Goal: Task Accomplishment & Management: Use online tool/utility

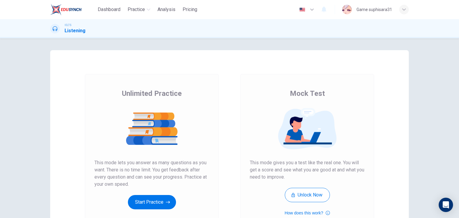
scroll to position [60, 0]
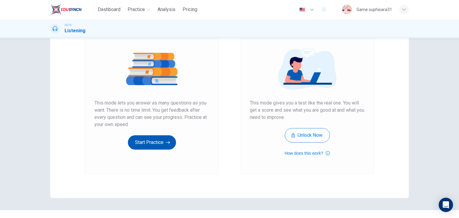
click at [160, 141] on button "Start Practice" at bounding box center [152, 142] width 48 height 14
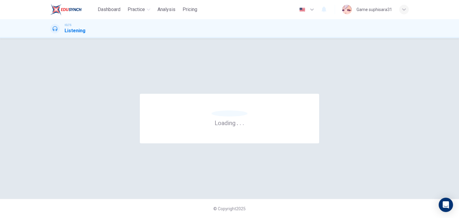
scroll to position [0, 0]
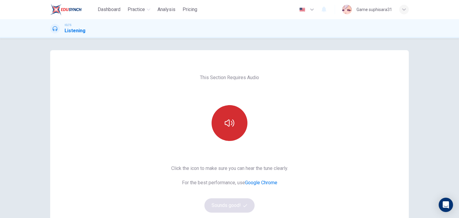
click at [227, 122] on icon "button" at bounding box center [230, 123] width 10 height 10
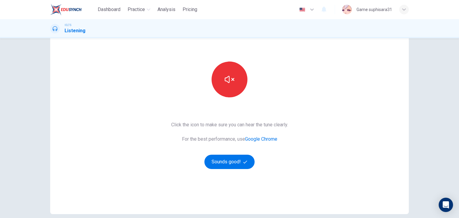
scroll to position [30, 0]
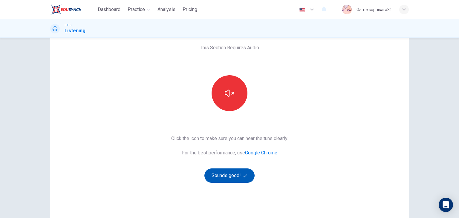
click at [231, 173] on button "Sounds good!" at bounding box center [229, 176] width 50 height 14
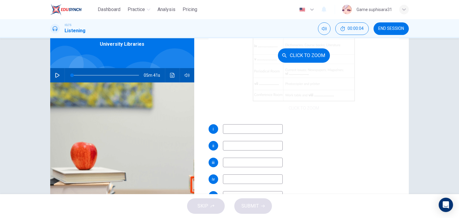
scroll to position [29, 0]
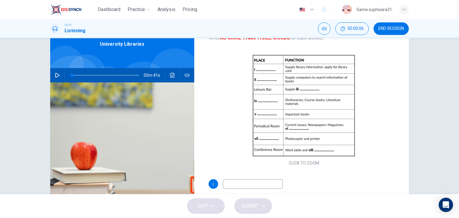
click at [60, 74] on button "button" at bounding box center [58, 75] width 10 height 14
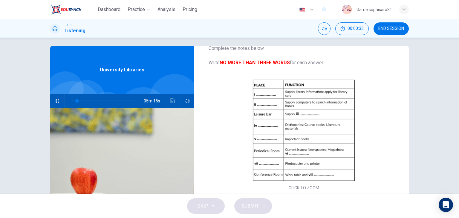
scroll to position [0, 0]
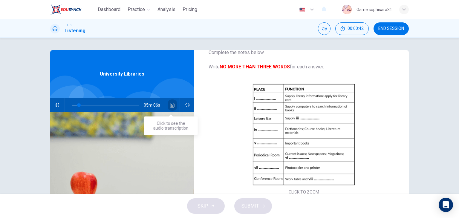
click at [170, 105] on icon "Click to see the audio transcription" at bounding box center [172, 105] width 4 height 5
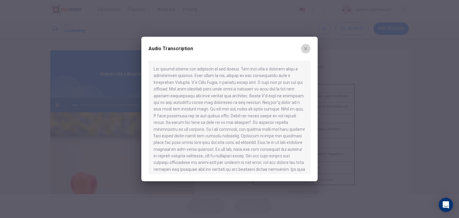
click at [306, 48] on icon "button" at bounding box center [305, 48] width 3 height 3
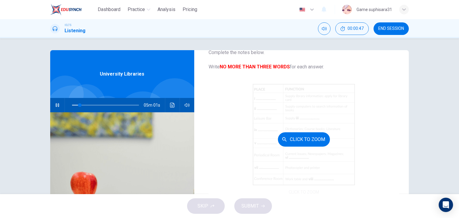
click at [279, 131] on div "Click to Zoom" at bounding box center [304, 139] width 191 height 114
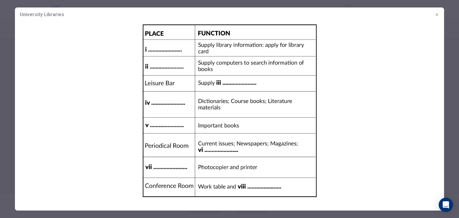
click at [166, 48] on img at bounding box center [229, 111] width 429 height 178
click at [438, 12] on icon "button" at bounding box center [436, 14] width 5 height 5
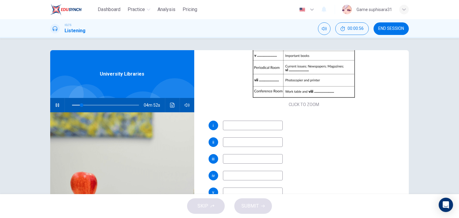
scroll to position [119, 0]
click at [261, 122] on input at bounding box center [253, 125] width 60 height 10
type input "15"
type input "li"
type input "16"
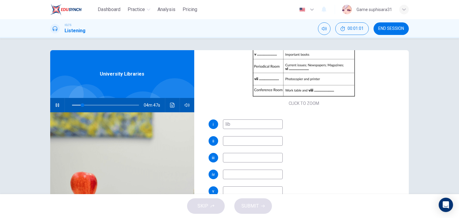
type input "libe"
type input "16"
type input "liber"
type input "16"
type input "libery"
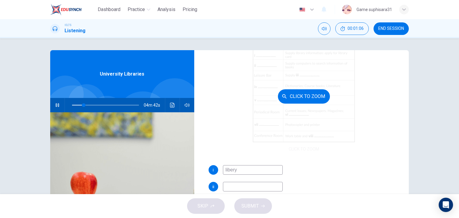
scroll to position [59, 0]
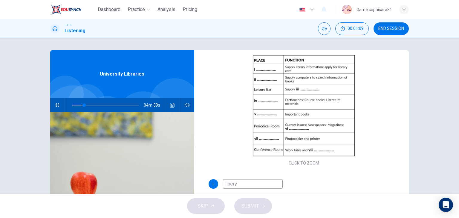
type input "18"
type input "libe"
type input "19"
type input "libra"
type input "20"
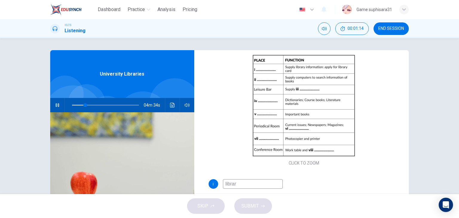
type input "library"
type input "20"
type input "library i"
type input "20"
type input "library in"
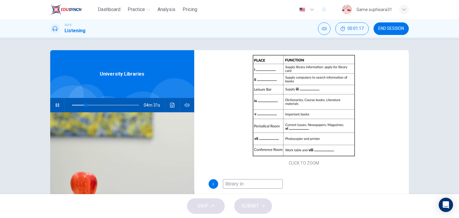
type input "21"
type input "library in u"
type input "21"
type input "library in [GEOGRAPHIC_DATA]"
type input "21"
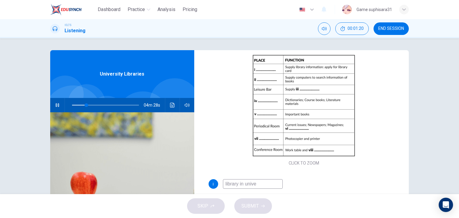
type input "library in univer"
type input "22"
type input "library in univers"
type input "22"
type input "library in universs"
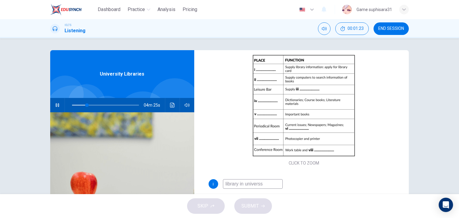
type input "23"
type input "library in universsi"
type input "23"
type input "library in universsity"
type input "23"
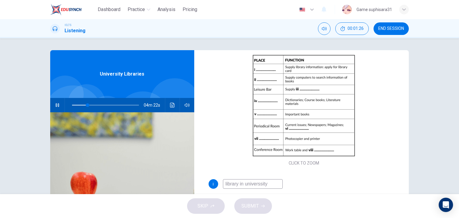
type input "library in [GEOGRAPHIC_DATA]"
type input "23"
type input "library in universs"
type input "24"
type input "library in universci"
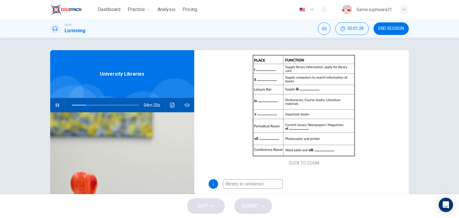
type input "24"
type input "library in universcity"
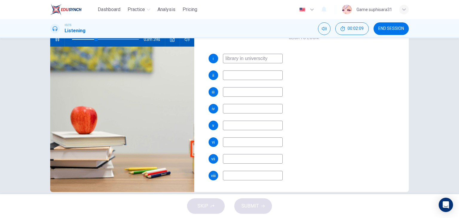
scroll to position [76, 0]
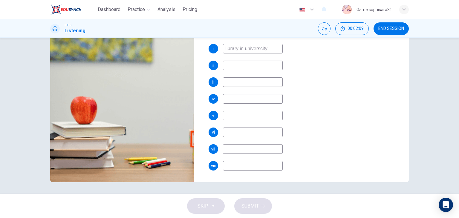
type input "36"
type input "library in universcity"
click at [246, 163] on input at bounding box center [253, 166] width 60 height 10
type input "37"
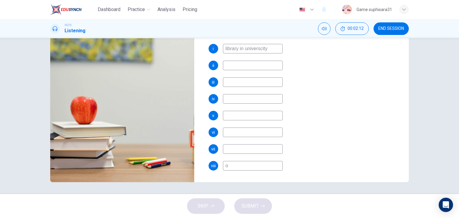
type input "on"
type input "37"
type input "only"
type input "37"
type input "only"
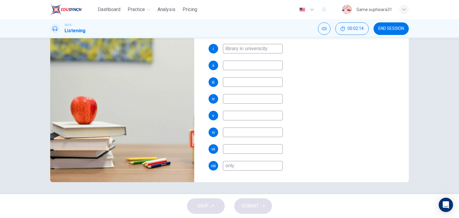
type input "37"
type input "only boo"
type input "38"
type input "only book"
type input "38"
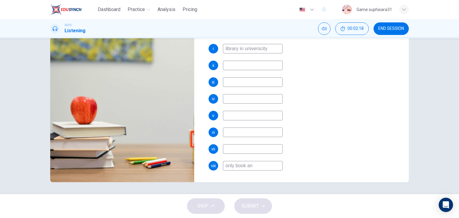
type input "only book and"
type input "39"
type input "only book and"
type input "39"
type input "only book and sma"
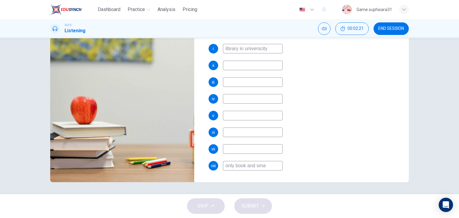
type input "39"
type input "only book and smart"
type input "40"
type input "only book and smartph"
type input "41"
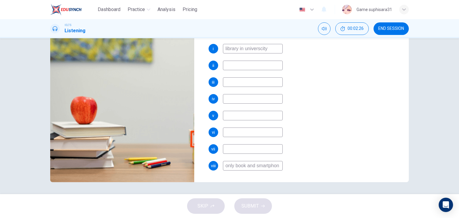
type input "only book and smartphone"
type input "41"
type input "only book and smart phone"
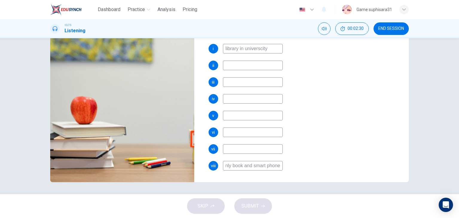
type input "42"
type input "only book and smart phone or"
type input "42"
type input "only book and smart phone or"
type input "43"
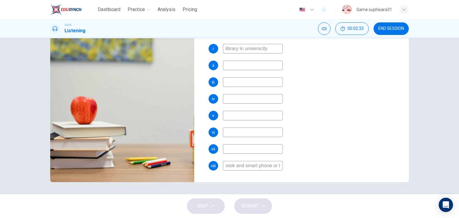
type input "only book and smart phone or lap"
type input "43"
type input "only book and smart phone or lapto"
type input "43"
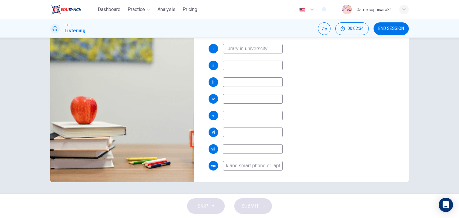
type input "only book and smart phone or laptop"
type input "44"
type input "only book and smart phone or laptop"
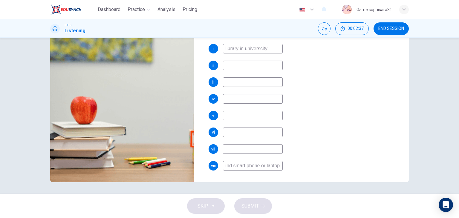
type input "44"
type input "only book and smart phone or laptop for"
type input "44"
type input "only book and smart phone or laptop for s"
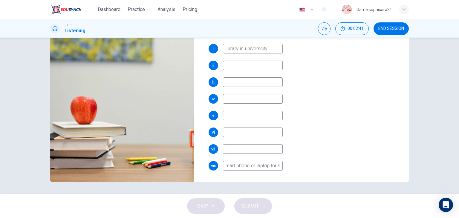
type input "45"
type input "only book and smart phone or laptop for star"
type input "46"
type input "only book and smart phone or laptop for start"
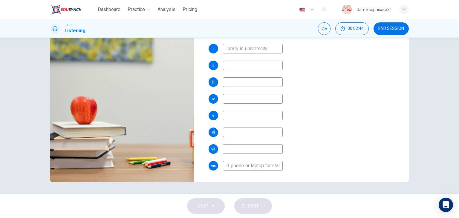
scroll to position [0, 41]
type input "47"
type input "only book and smart phone or laptop for startdy"
type input "47"
type input "only book and smart phone or laptop for startd"
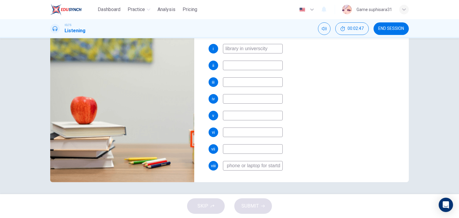
type input "47"
type input "only book and smart phone or laptop for s"
type input "48"
type input "only book and smart phone or laptop for stu"
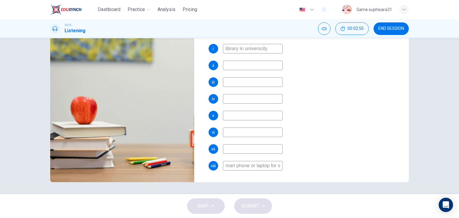
scroll to position [0, 38]
type input "48"
type input "only book and smart phone or laptop for study"
type input "48"
type input "only book and smart phone or laptop for study"
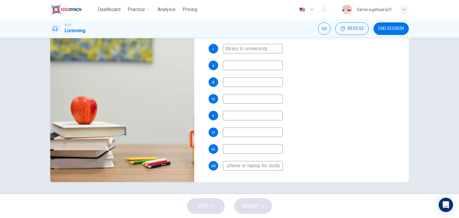
scroll to position [0, 44]
type input "49"
type input "only book and smart phone or laptop for study on"
type input "49"
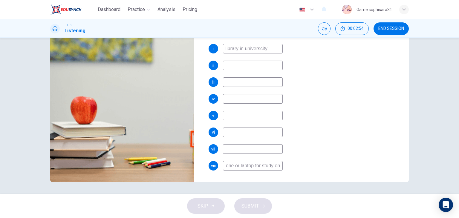
scroll to position [0, 53]
type input "only book and smart phone or laptop for study only"
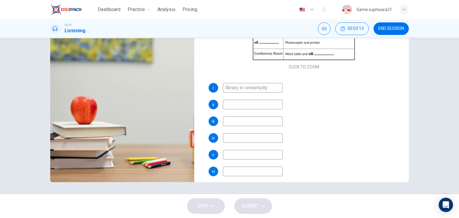
scroll to position [119, 0]
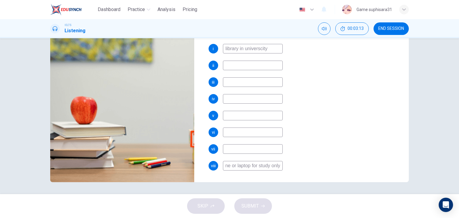
type input "55"
type input "only book and smart phone or laptop for study only"
click at [230, 148] on input at bounding box center [253, 149] width 60 height 10
type input "55"
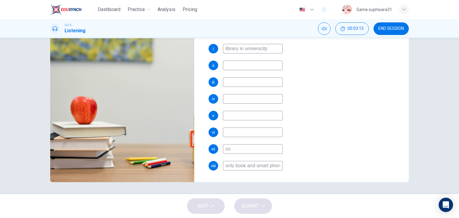
type input "coo"
type input "55"
type input "cop"
type input "56"
type input "copy"
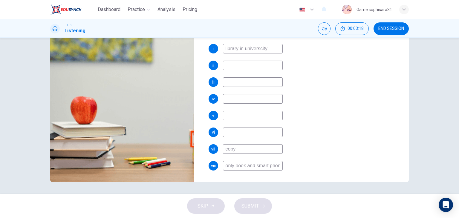
type input "56"
type input "copy roo"
type input "56"
type input "copy room"
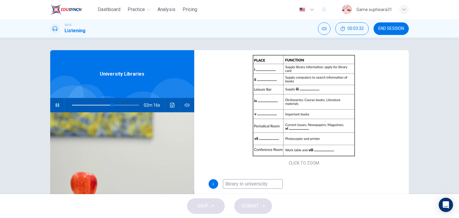
type input "60"
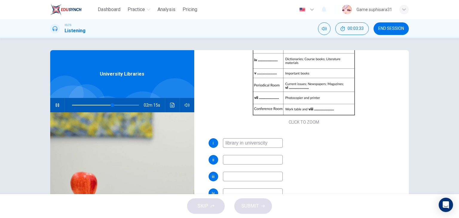
scroll to position [119, 0]
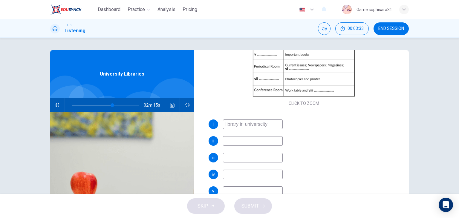
type input "copy room"
click at [238, 142] on input at bounding box center [253, 141] width 60 height 10
type input "61"
type input "u"
type input "61"
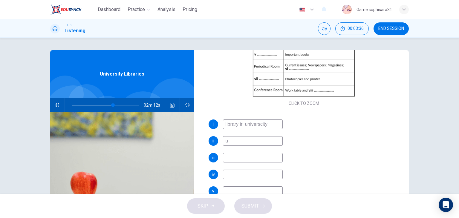
type input "u"
type input "61"
type input "y"
type input "62"
type input "you"
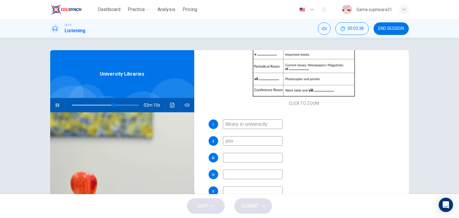
type input "62"
type input "you can"
type input "62"
type input "you can"
type input "63"
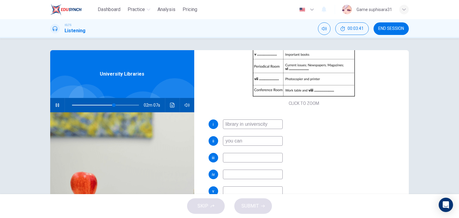
type input "you can u"
type input "63"
type input "you can use"
type input "64"
type input "you can use i"
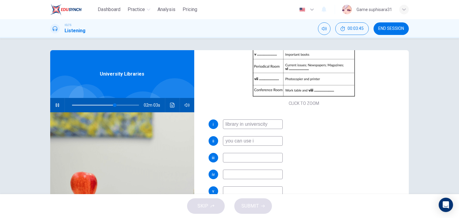
type input "64"
type input "you can use it"
type input "65"
type input "you can use it in"
type input "65"
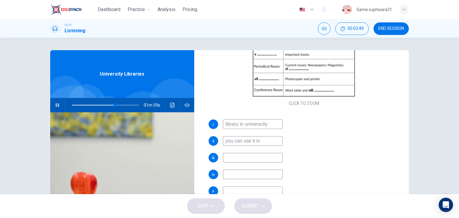
type input "you can use it in u"
type input "65"
type input "you can use it in [GEOGRAPHIC_DATA]"
type input "66"
type input "you can use it in univer"
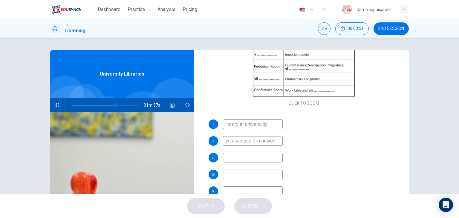
type input "66"
type input "you can use it in univera"
type input "66"
type input "you can use it in univers"
type input "66"
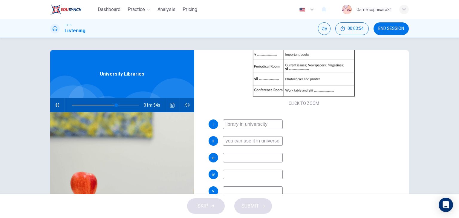
type input "you can use it in universci"
type input "67"
type input "you can use it in universcity"
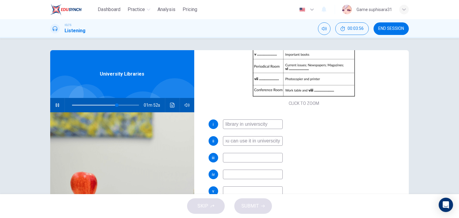
type input "67"
type input "you can use it in universcity"
click at [243, 157] on input at bounding box center [253, 158] width 60 height 10
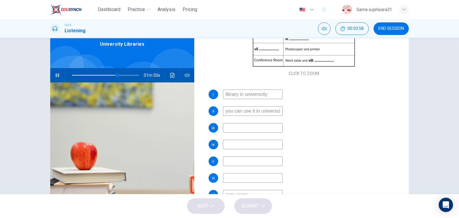
type input "68"
type input "-"
click at [255, 144] on input at bounding box center [253, 145] width 60 height 10
type input "-"
type input "68"
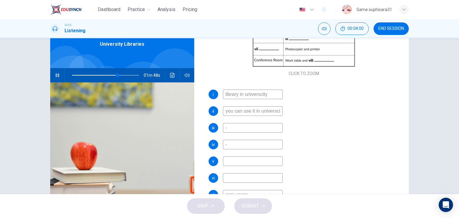
type input "-"
click at [252, 162] on input at bounding box center [253, 162] width 60 height 10
type input "-"
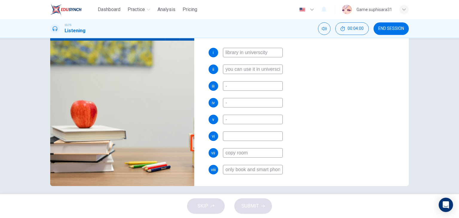
scroll to position [76, 0]
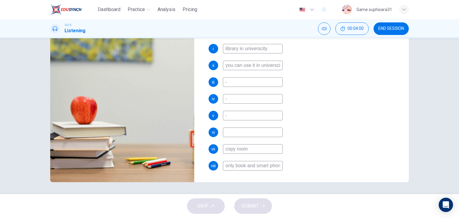
type input "68"
type input "-"
click at [253, 133] on input at bounding box center [253, 133] width 60 height 10
type input "-"
type input "69"
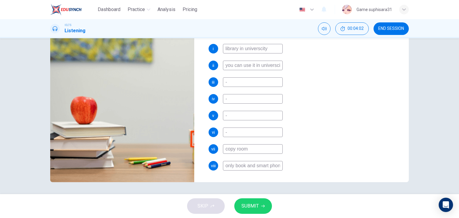
type input "-"
click at [255, 201] on button "SUBMIT" at bounding box center [253, 206] width 38 height 16
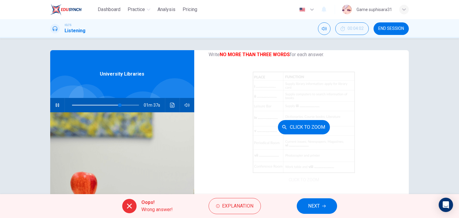
scroll to position [29, 0]
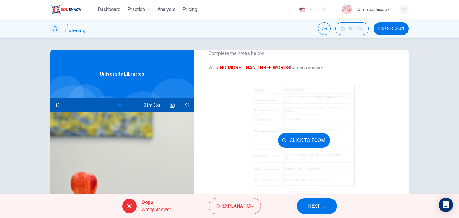
click at [322, 137] on button "Click to Zoom" at bounding box center [304, 140] width 52 height 14
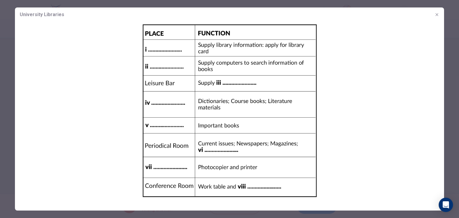
drag, startPoint x: 437, startPoint y: 14, endPoint x: 427, endPoint y: 14, distance: 9.3
click at [437, 13] on icon "button" at bounding box center [436, 14] width 5 height 5
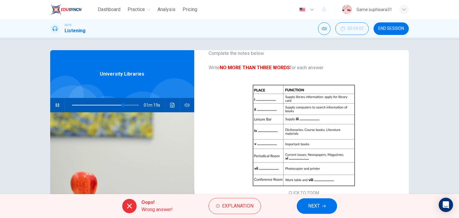
click at [56, 104] on icon "button" at bounding box center [57, 105] width 3 height 4
type input "77"
click at [384, 30] on span "END SESSION" at bounding box center [391, 28] width 26 height 5
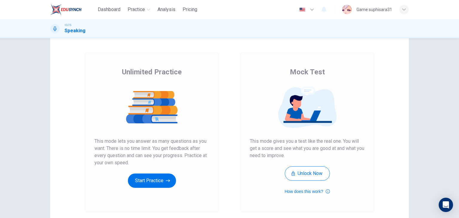
scroll to position [60, 0]
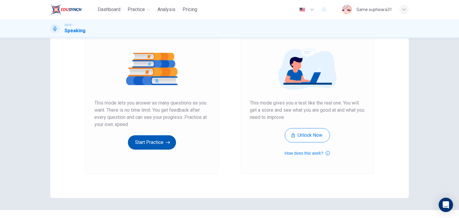
click at [155, 141] on button "Start Practice" at bounding box center [152, 142] width 48 height 14
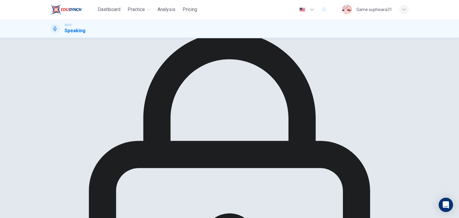
scroll to position [30, 0]
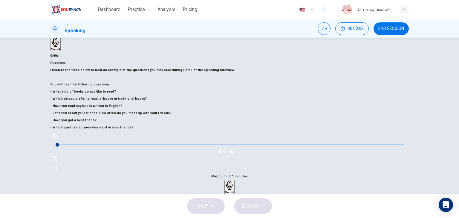
scroll to position [46, 0]
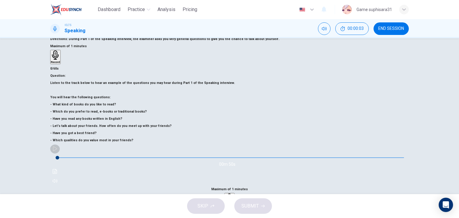
click at [57, 151] on icon "button" at bounding box center [55, 148] width 4 height 5
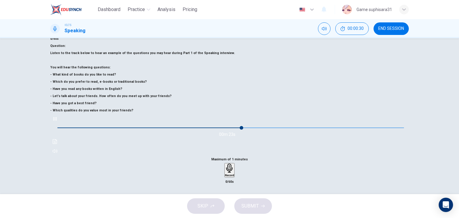
click at [57, 121] on icon "button" at bounding box center [55, 119] width 5 height 5
click at [234, 164] on div "Record" at bounding box center [229, 170] width 9 height 13
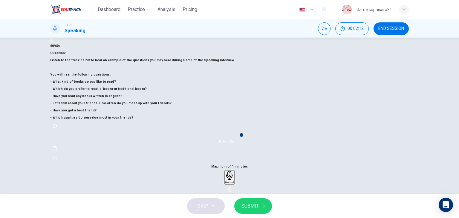
click at [235, 180] on div "button" at bounding box center [235, 182] width 0 height 4
click at [224, 183] on icon "button" at bounding box center [224, 183] width 0 height 0
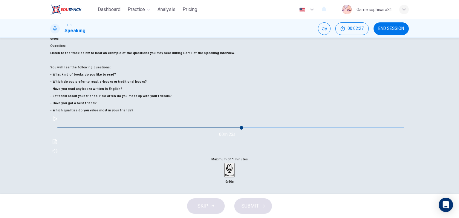
drag, startPoint x: 177, startPoint y: 133, endPoint x: 94, endPoint y: 109, distance: 85.9
click at [94, 109] on h6 "Listen to the track below to hear an example of the questions you may hear duri…" at bounding box center [229, 82] width 359 height 65
drag, startPoint x: 167, startPoint y: 136, endPoint x: 128, endPoint y: 127, distance: 40.0
click at [115, 114] on h6 "Listen to the track below to hear an example of the questions you may hear duri…" at bounding box center [229, 82] width 359 height 65
drag, startPoint x: 166, startPoint y: 137, endPoint x: 163, endPoint y: 137, distance: 3.6
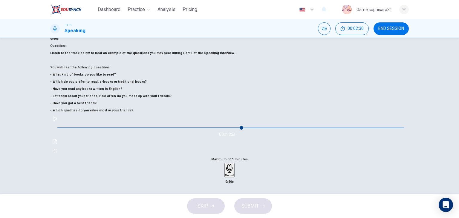
click at [163, 114] on h6 "Listen to the track below to hear an example of the questions you may hear duri…" at bounding box center [229, 82] width 359 height 65
drag, startPoint x: 167, startPoint y: 135, endPoint x: 102, endPoint y: 104, distance: 72.0
click at [137, 114] on h6 "Listen to the track below to hear an example of the questions you may hear duri…" at bounding box center [229, 82] width 359 height 65
drag, startPoint x: 66, startPoint y: 65, endPoint x: 65, endPoint y: 68, distance: 4.3
click at [65, 68] on h6 "Listen to the track below to hear an example of the questions you may hear duri…" at bounding box center [229, 82] width 359 height 65
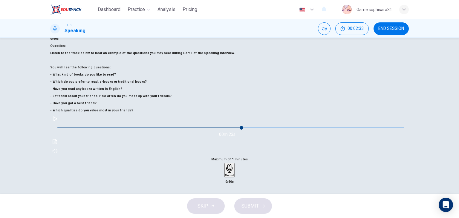
click at [60, 65] on h6 "Listen to the track below to hear an example of the questions you may hear duri…" at bounding box center [229, 82] width 359 height 65
click at [59, 62] on h6 "Listen to the track below to hear an example of the questions you may hear duri…" at bounding box center [229, 82] width 359 height 65
click at [63, 67] on h6 "Listen to the track below to hear an example of the questions you may hear duri…" at bounding box center [229, 82] width 359 height 65
drag, startPoint x: 65, startPoint y: 67, endPoint x: 71, endPoint y: 69, distance: 5.7
click at [68, 68] on h6 "Listen to the track below to hear an example of the questions you may hear duri…" at bounding box center [229, 82] width 359 height 65
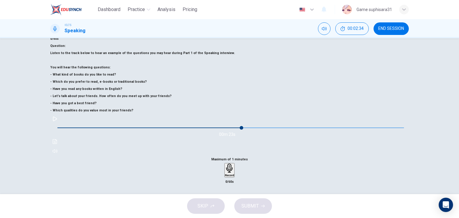
click at [78, 73] on h6 "Listen to the track below to hear an example of the questions you may hear duri…" at bounding box center [229, 82] width 359 height 65
click at [110, 88] on h6 "Listen to the track below to hear an example of the questions you may hear duri…" at bounding box center [229, 82] width 359 height 65
drag, startPoint x: 129, startPoint y: 102, endPoint x: 134, endPoint y: 104, distance: 5.8
click at [133, 104] on h6 "Listen to the track below to hear an example of the questions you may hear duri…" at bounding box center [229, 82] width 359 height 65
drag, startPoint x: 120, startPoint y: 105, endPoint x: 123, endPoint y: 111, distance: 7.4
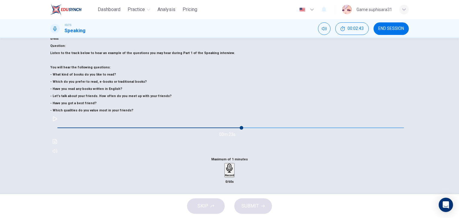
click at [122, 110] on h6 "Listen to the track below to hear an example of the questions you may hear duri…" at bounding box center [229, 82] width 359 height 65
drag, startPoint x: 129, startPoint y: 116, endPoint x: 134, endPoint y: 133, distance: 17.1
click at [131, 114] on h6 "Listen to the track below to hear an example of the questions you may hear duri…" at bounding box center [229, 82] width 359 height 65
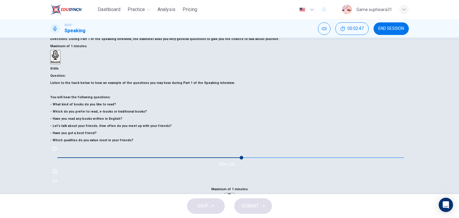
click at [67, 98] on h6 "Listen to the track below to hear an example of the questions you may hear duri…" at bounding box center [229, 111] width 359 height 65
drag, startPoint x: 65, startPoint y: 96, endPoint x: 61, endPoint y: 94, distance: 4.9
click at [63, 95] on h6 "Listen to the track below to hear an example of the questions you may hear duri…" at bounding box center [229, 111] width 359 height 65
click at [61, 94] on h6 "Listen to the track below to hear an example of the questions you may hear duri…" at bounding box center [229, 111] width 359 height 65
drag, startPoint x: 60, startPoint y: 94, endPoint x: 90, endPoint y: 97, distance: 30.1
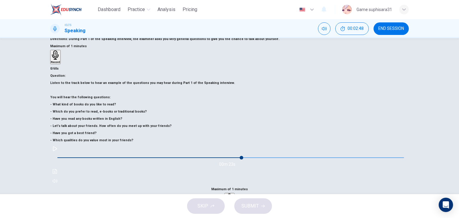
click at [90, 97] on h6 "Listen to the track below to hear an example of the questions you may hear duri…" at bounding box center [229, 111] width 359 height 65
click at [85, 97] on h6 "Listen to the track below to hear an example of the questions you may hear duri…" at bounding box center [229, 111] width 359 height 65
click at [109, 122] on h6 "Listen to the track below to hear an example of the questions you may hear duri…" at bounding box center [229, 111] width 359 height 65
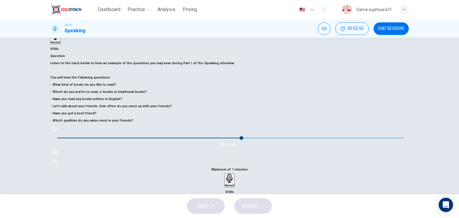
scroll to position [76, 0]
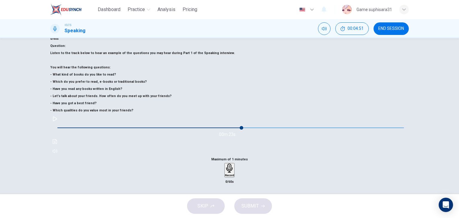
click at [234, 164] on icon "button" at bounding box center [229, 168] width 9 height 9
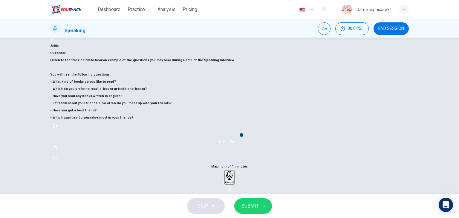
click at [224, 183] on icon "button" at bounding box center [224, 183] width 0 height 0
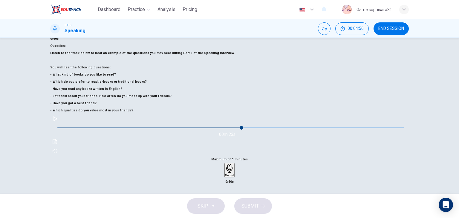
drag, startPoint x: 318, startPoint y: 104, endPoint x: 314, endPoint y: 103, distance: 3.3
click at [234, 164] on icon "button" at bounding box center [229, 168] width 9 height 9
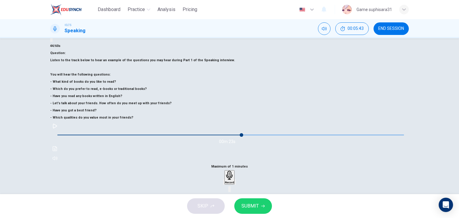
click at [235, 183] on icon "button" at bounding box center [235, 183] width 0 height 0
click at [234, 171] on div "Record" at bounding box center [229, 177] width 9 height 13
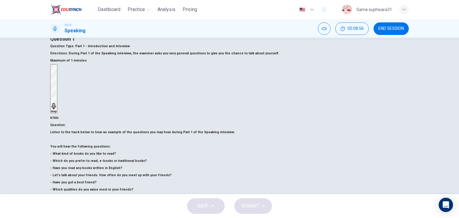
scroll to position [46, 0]
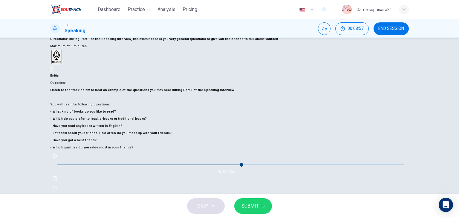
click at [224, 213] on icon "button" at bounding box center [224, 213] width 0 height 0
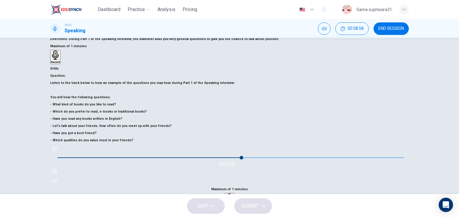
click at [234, 204] on h6 "Record" at bounding box center [229, 205] width 9 height 3
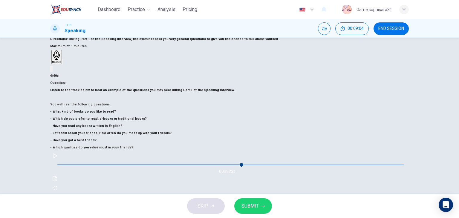
click at [224, 213] on icon "button" at bounding box center [224, 213] width 0 height 0
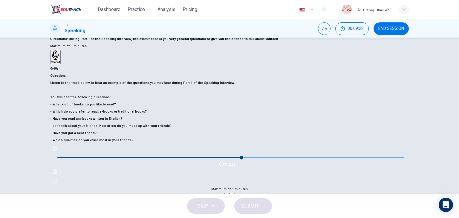
click at [234, 194] on div "Record" at bounding box center [229, 200] width 9 height 13
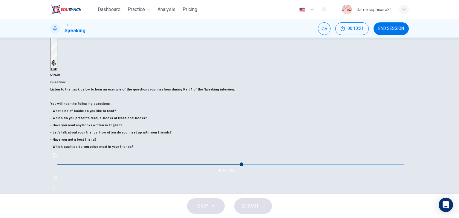
scroll to position [76, 0]
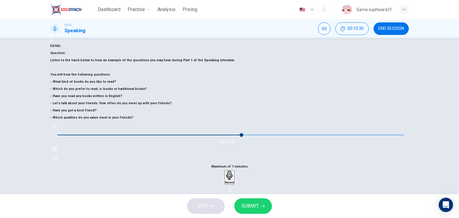
click at [234, 181] on h6 "Record" at bounding box center [229, 182] width 9 height 3
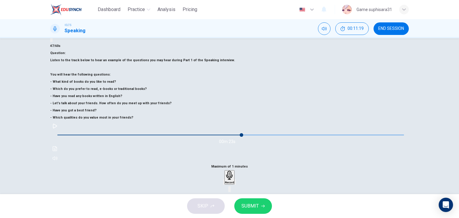
click at [257, 203] on span "SUBMIT" at bounding box center [249, 206] width 17 height 8
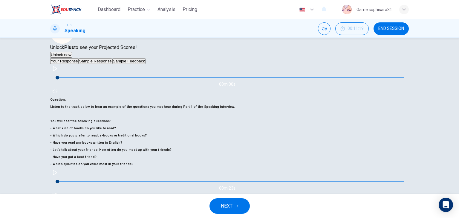
type input "0"
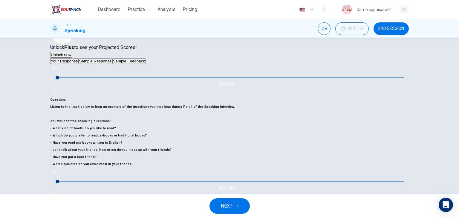
type input "23"
click at [241, 207] on button "NEXT" at bounding box center [229, 206] width 40 height 16
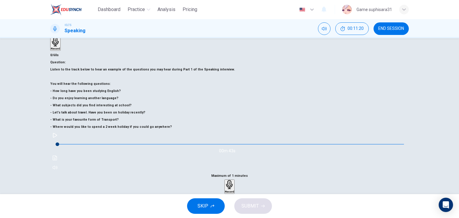
scroll to position [16, 0]
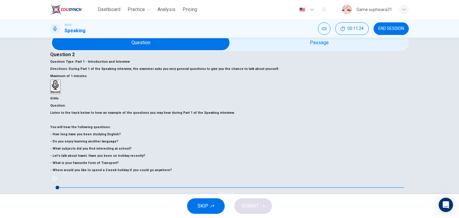
click at [384, 31] on button "END SESSION" at bounding box center [390, 28] width 35 height 13
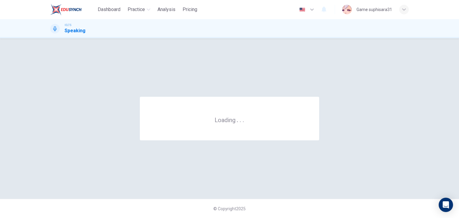
scroll to position [0, 0]
